Goal: Task Accomplishment & Management: Manage account settings

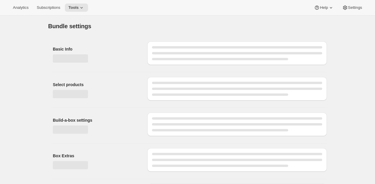
type input "Premier Club"
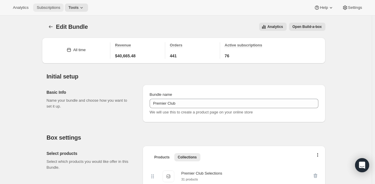
click at [50, 8] on span "Subscriptions" at bounding box center [48, 7] width 23 height 5
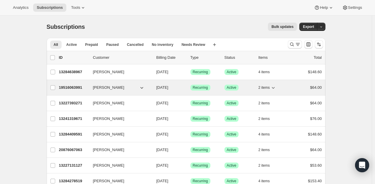
click at [119, 85] on span "[PERSON_NAME]" at bounding box center [108, 88] width 31 height 6
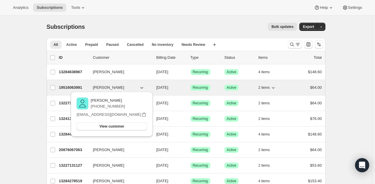
click at [77, 85] on p "19516063991" at bounding box center [73, 88] width 29 height 6
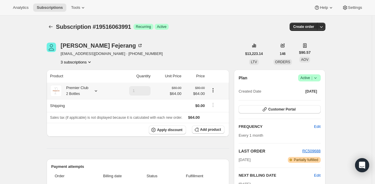
click at [97, 91] on icon at bounding box center [96, 90] width 2 height 1
